Goal: Information Seeking & Learning: Learn about a topic

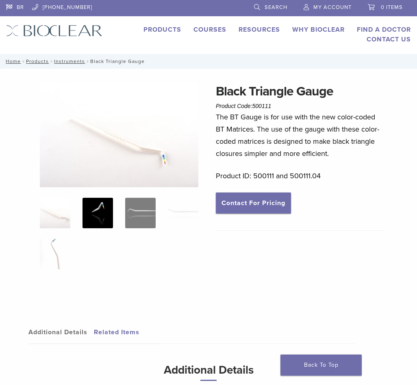
click at [93, 212] on img at bounding box center [98, 213] width 30 height 30
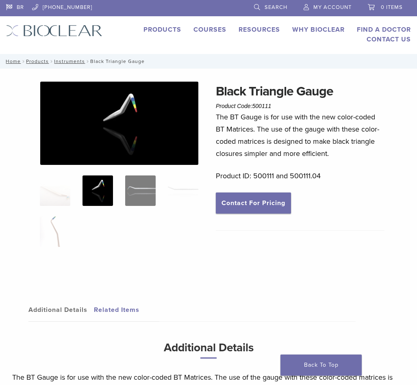
click at [130, 207] on ol at bounding box center [119, 217] width 171 height 82
click at [142, 202] on img at bounding box center [140, 191] width 30 height 30
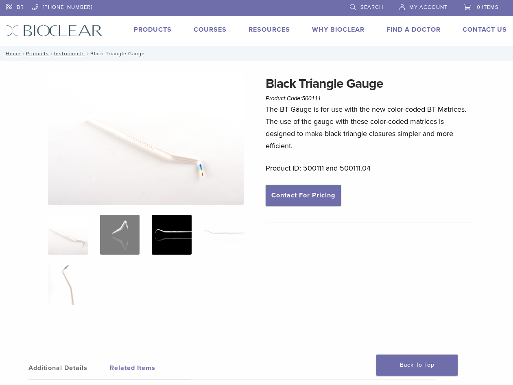
click at [169, 222] on img at bounding box center [172, 235] width 40 height 40
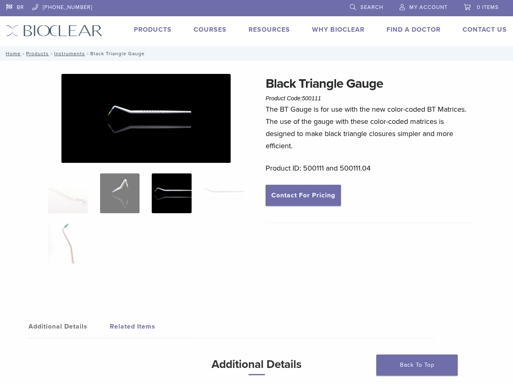
click at [167, 132] on img at bounding box center [145, 118] width 169 height 89
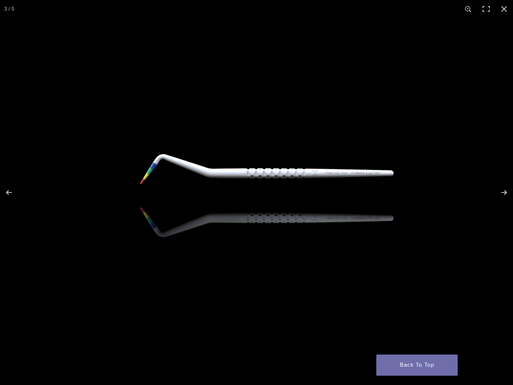
click at [268, 183] on img "Full screen image" at bounding box center [256, 193] width 513 height 270
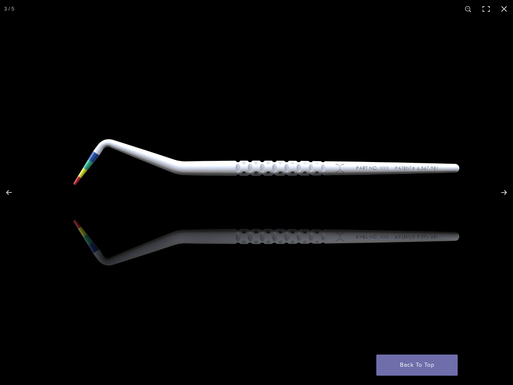
click at [268, 183] on img "Full screen image" at bounding box center [250, 197] width 781 height 411
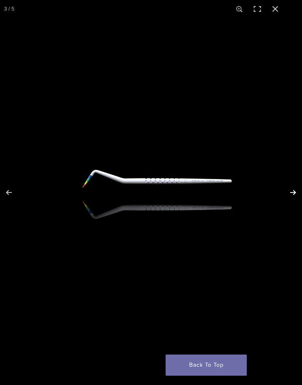
click at [293, 194] on button "Next (arrow right)" at bounding box center [288, 192] width 28 height 41
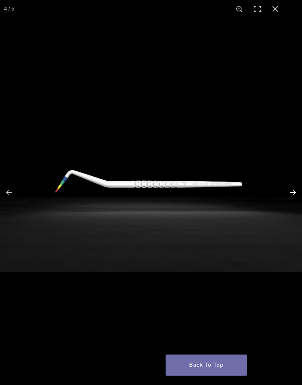
click at [293, 194] on button "Next (arrow right)" at bounding box center [288, 192] width 28 height 41
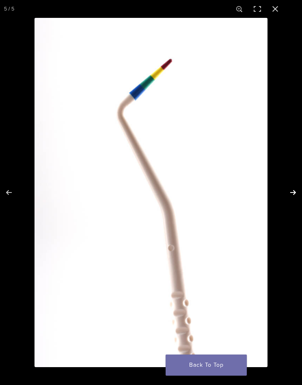
click at [293, 194] on button "Next (arrow right)" at bounding box center [288, 192] width 28 height 41
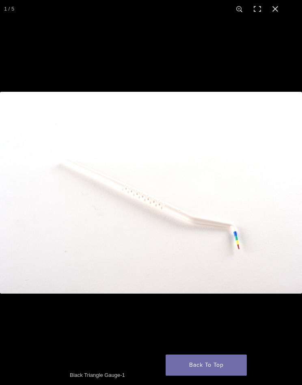
click at [293, 194] on button "Next (arrow right)" at bounding box center [288, 192] width 28 height 41
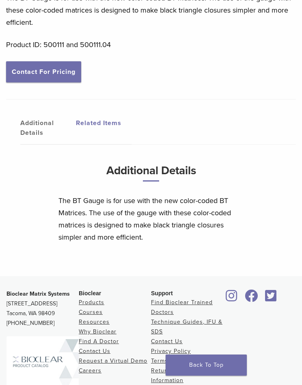
scroll to position [362, 0]
